Goal: Browse casually

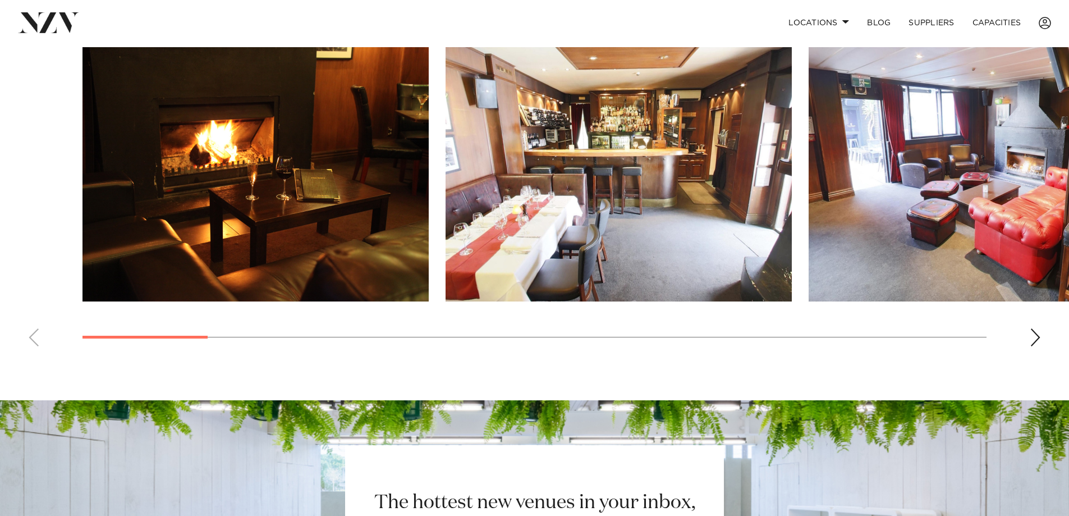
scroll to position [898, 0]
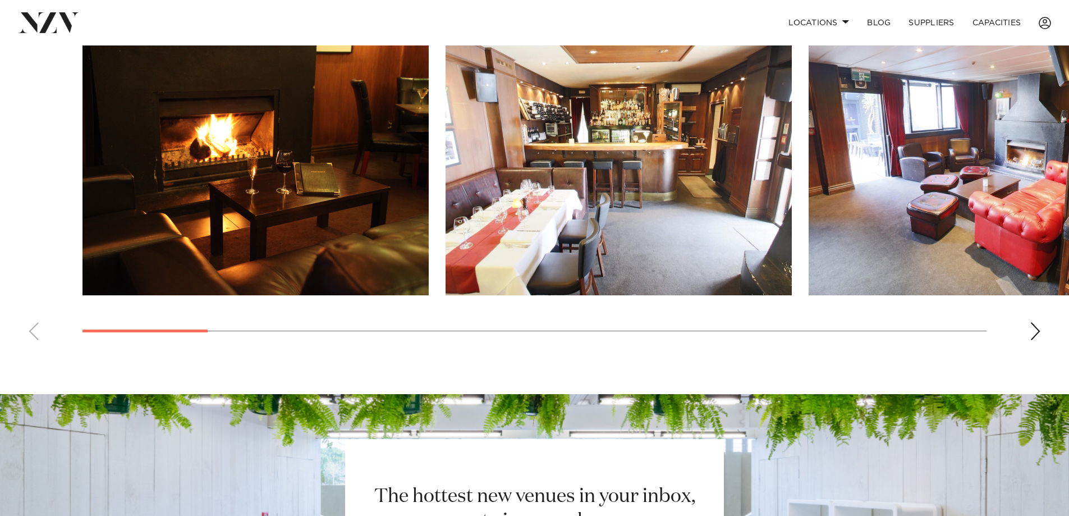
click at [1039, 330] on div "Next slide" at bounding box center [1035, 331] width 11 height 18
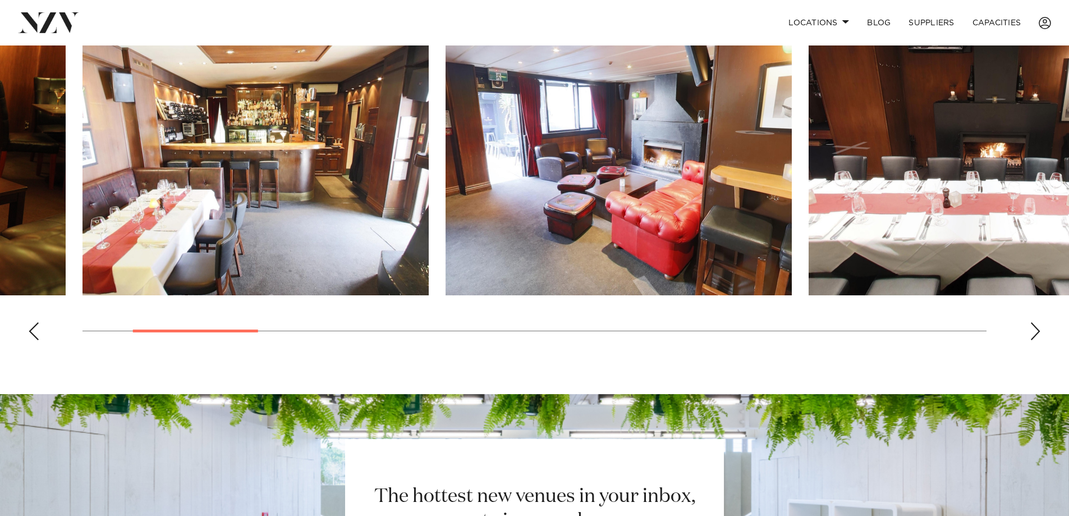
click at [1039, 330] on div "Next slide" at bounding box center [1035, 331] width 11 height 18
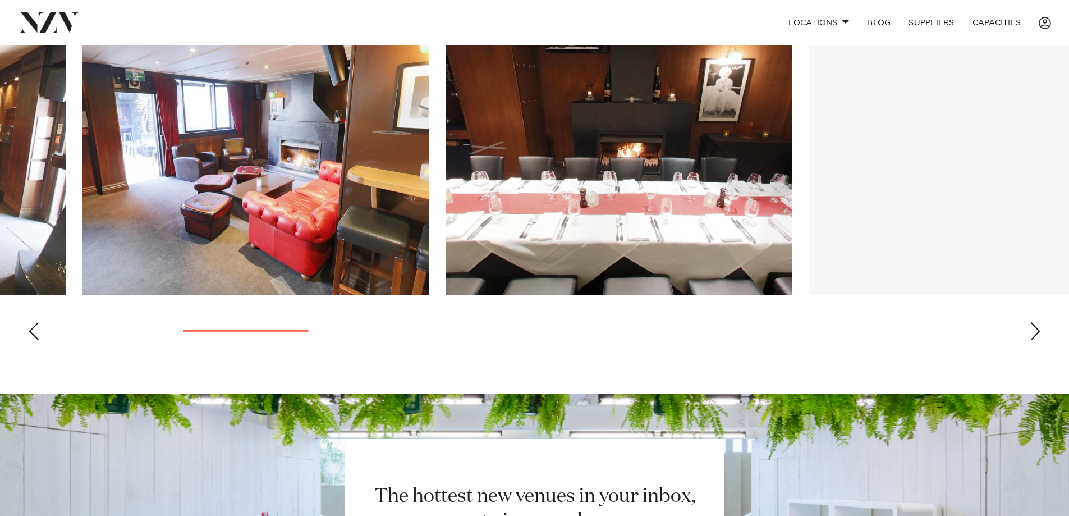
click at [1039, 330] on div "Next slide" at bounding box center [1035, 331] width 11 height 18
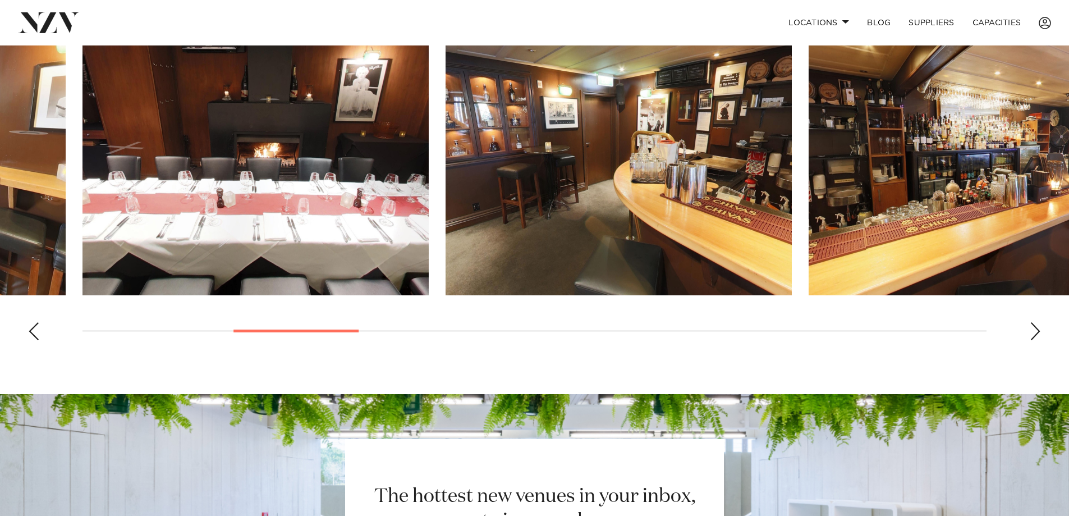
click at [1039, 330] on div "Next slide" at bounding box center [1035, 331] width 11 height 18
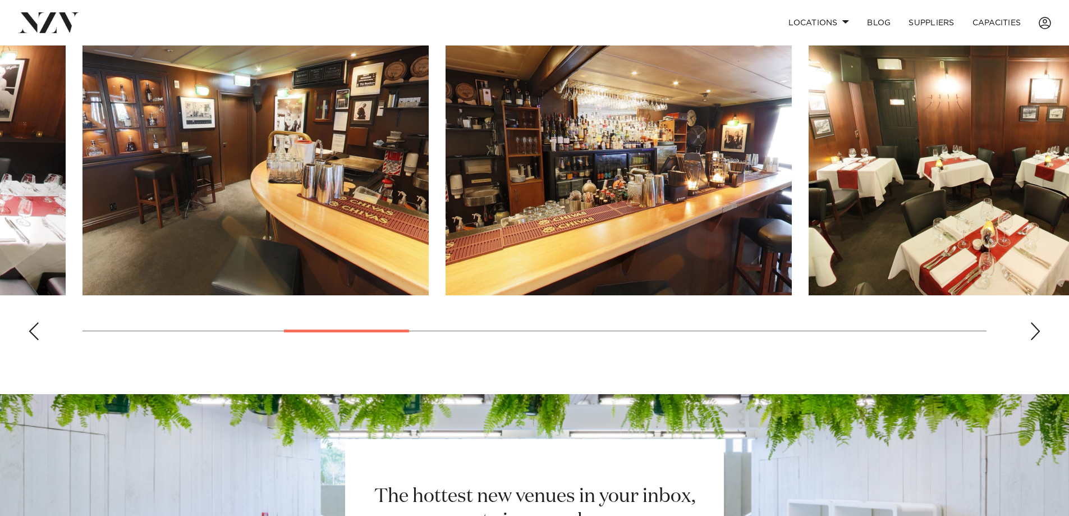
click at [1039, 330] on div "Next slide" at bounding box center [1035, 331] width 11 height 18
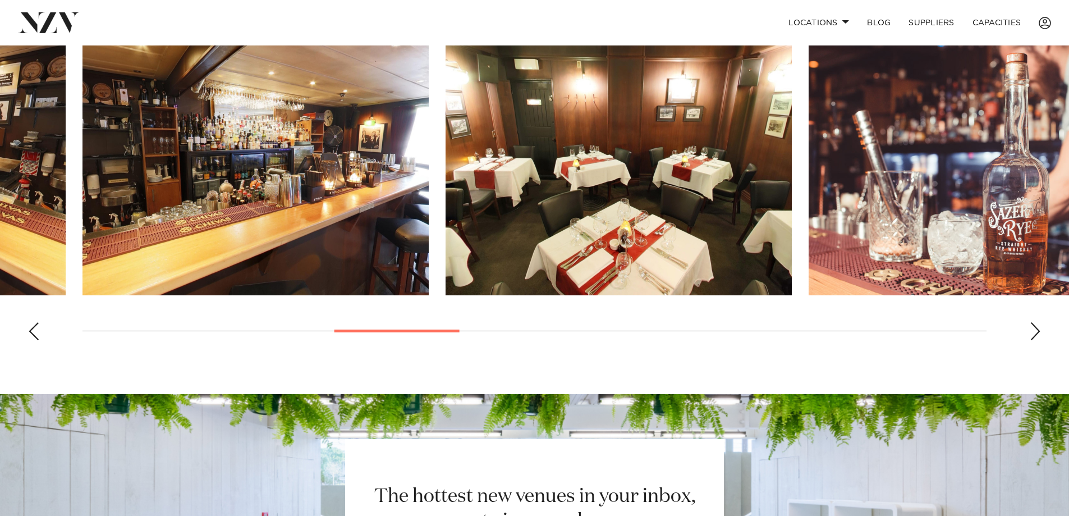
click at [1039, 330] on div "Next slide" at bounding box center [1035, 331] width 11 height 18
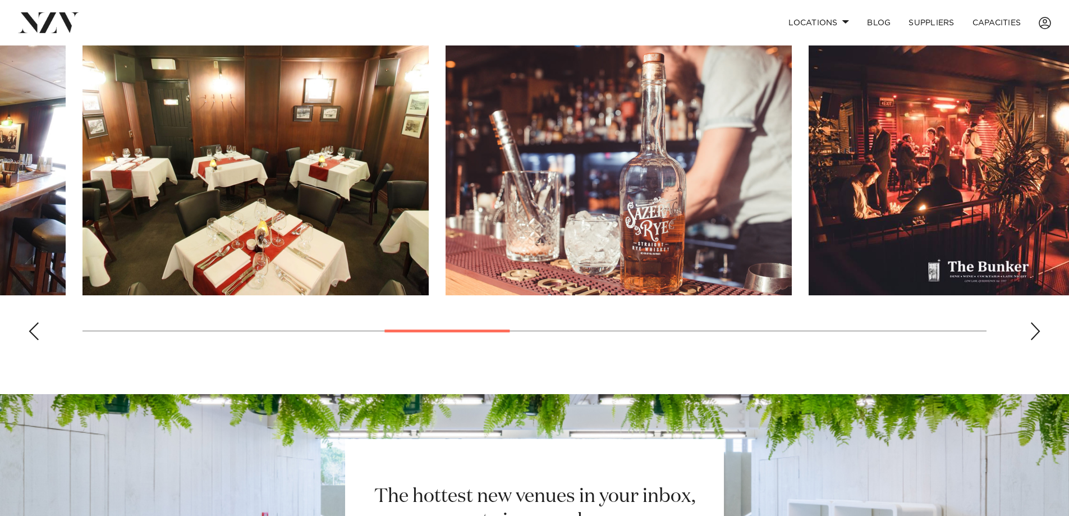
click at [1039, 330] on div "Next slide" at bounding box center [1035, 331] width 11 height 18
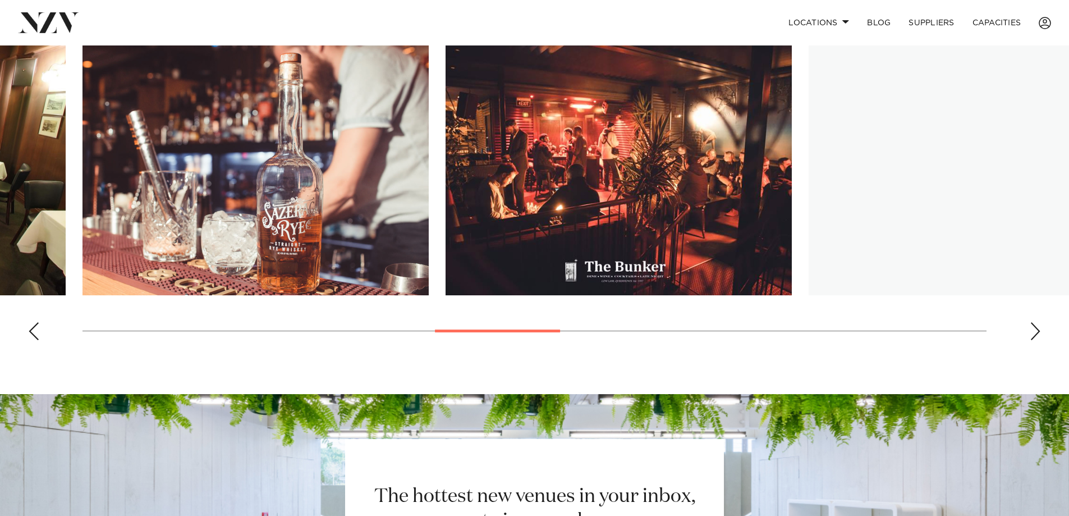
click at [1039, 330] on div "Next slide" at bounding box center [1035, 331] width 11 height 18
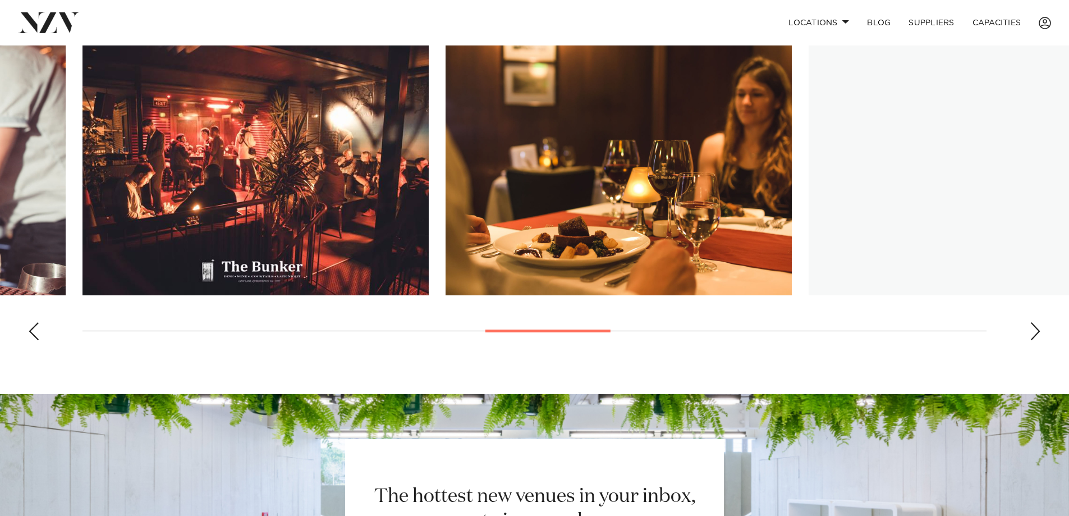
click at [1039, 330] on div "Next slide" at bounding box center [1035, 331] width 11 height 18
